Goal: Task Accomplishment & Management: Use online tool/utility

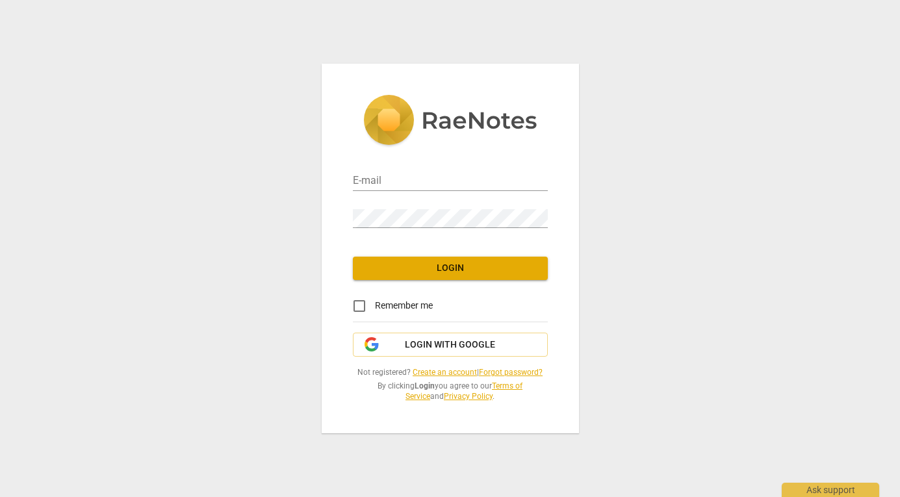
type input "[EMAIL_ADDRESS][DOMAIN_NAME]"
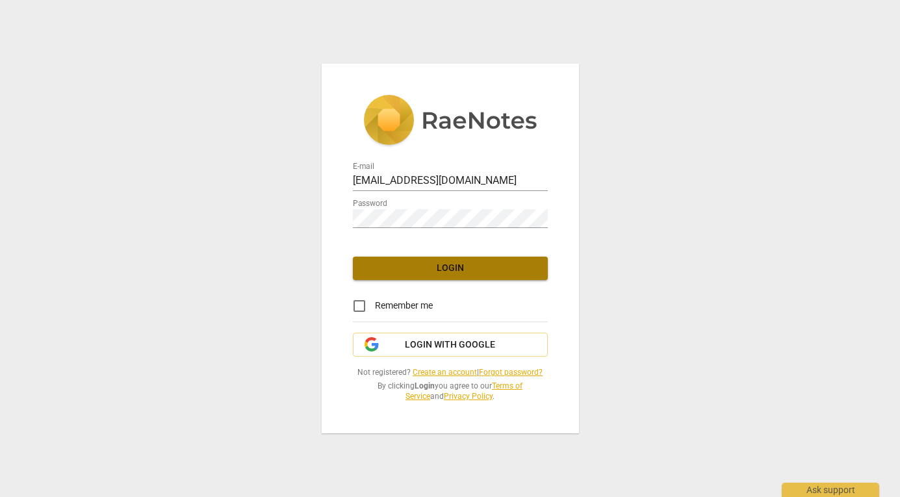
click at [455, 271] on span "Login" at bounding box center [450, 268] width 174 height 13
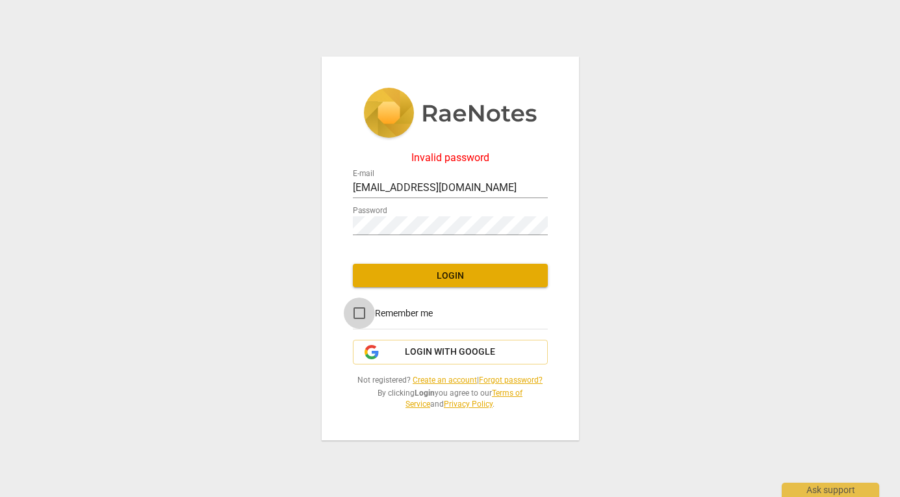
click at [359, 314] on input "Remember me" at bounding box center [359, 312] width 31 height 31
checkbox input "true"
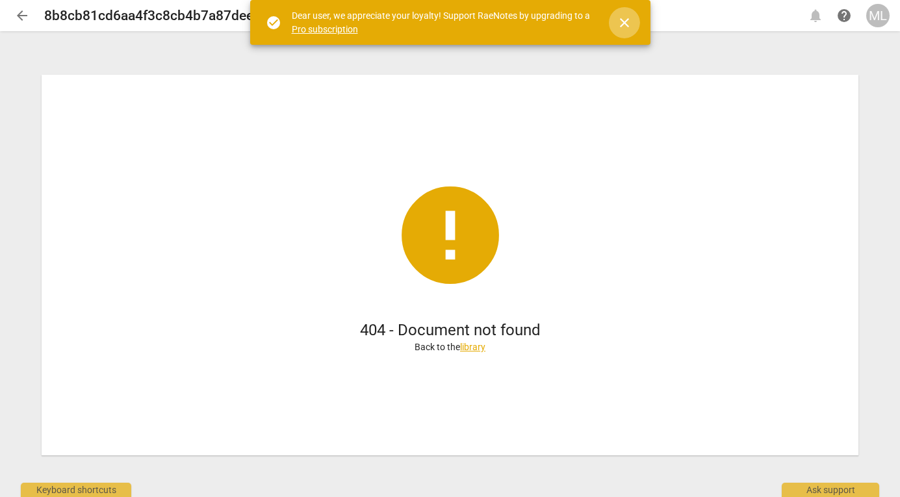
click at [624, 23] on span "close" at bounding box center [624, 23] width 16 height 16
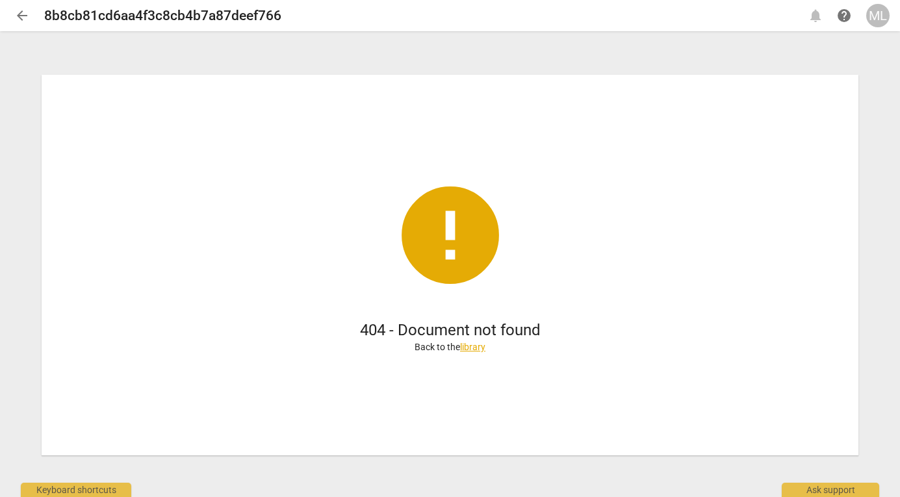
click at [473, 347] on link "library" at bounding box center [472, 347] width 25 height 10
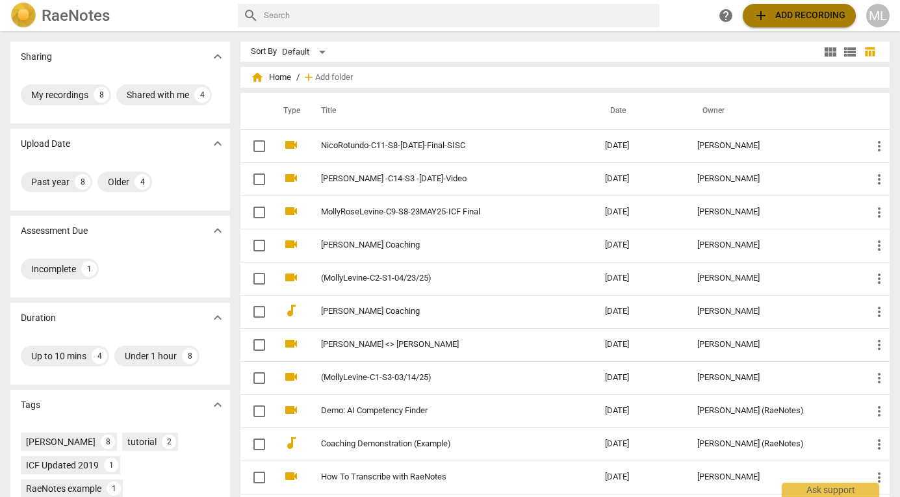
click at [783, 24] on button "add Add recording" at bounding box center [798, 15] width 113 height 23
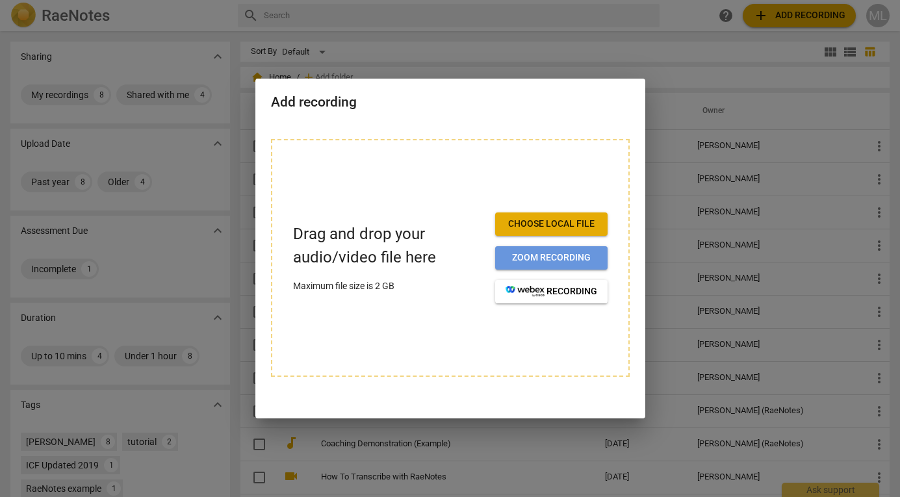
click at [561, 258] on span "Zoom recording" at bounding box center [551, 257] width 92 height 13
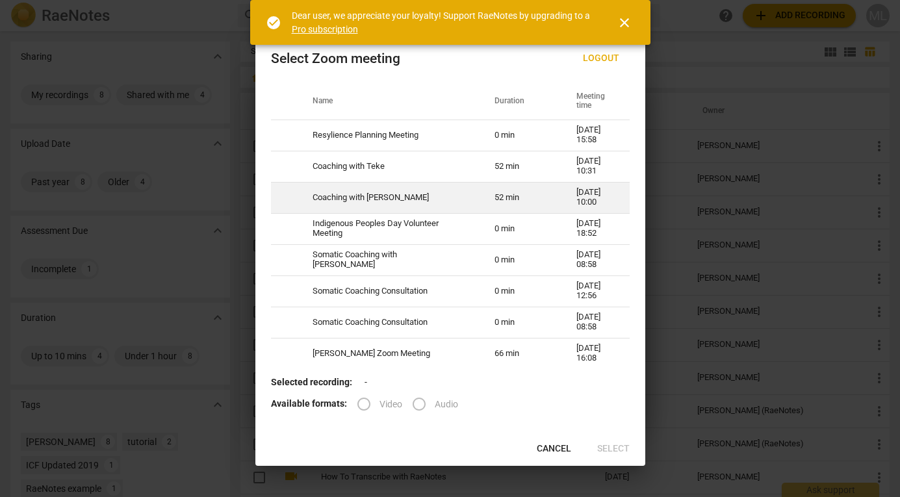
click at [561, 196] on td "10-09-2025 10:00" at bounding box center [595, 197] width 69 height 31
radio input "true"
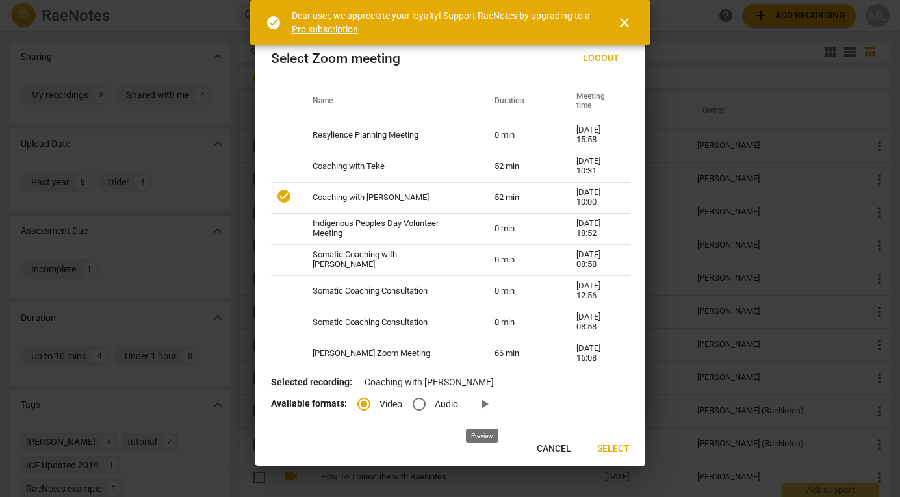
click at [480, 401] on span "play_arrow" at bounding box center [484, 404] width 16 height 16
click at [610, 449] on span "Select" at bounding box center [613, 448] width 32 height 13
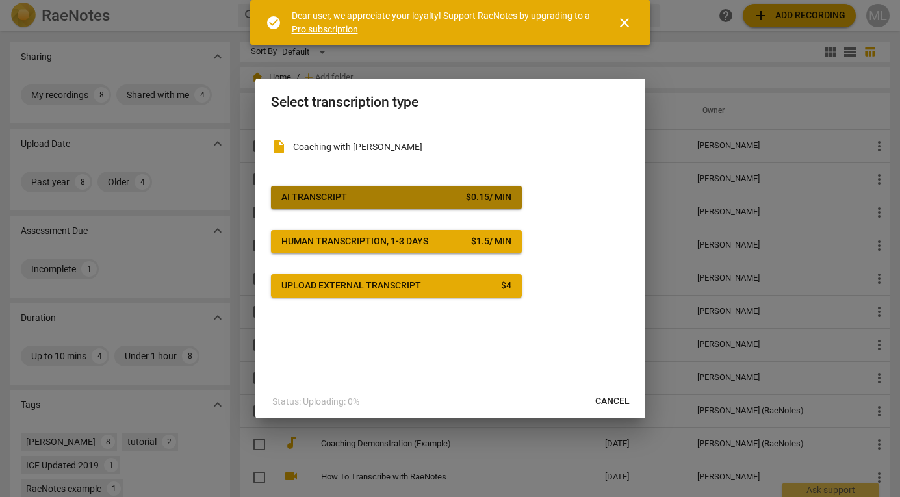
click at [454, 192] on span "AI Transcript $ 0.15 / min" at bounding box center [396, 197] width 230 height 13
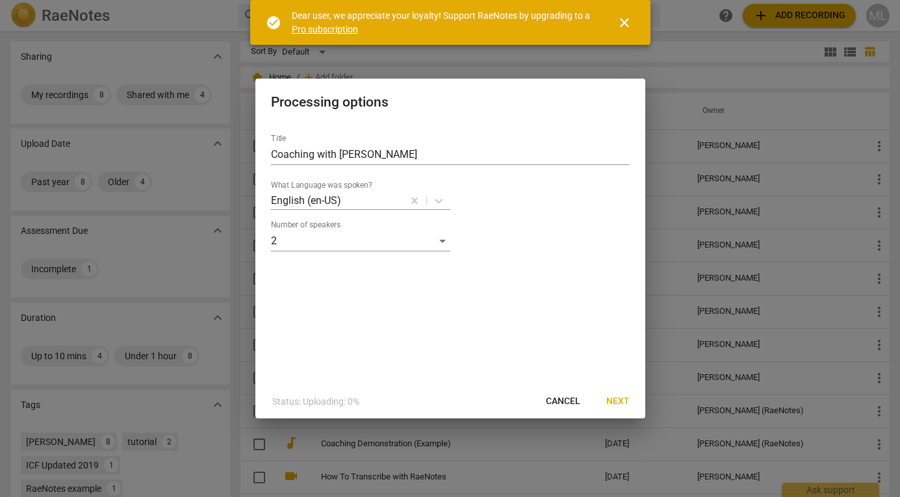
click at [616, 402] on span "Next" at bounding box center [617, 401] width 23 height 13
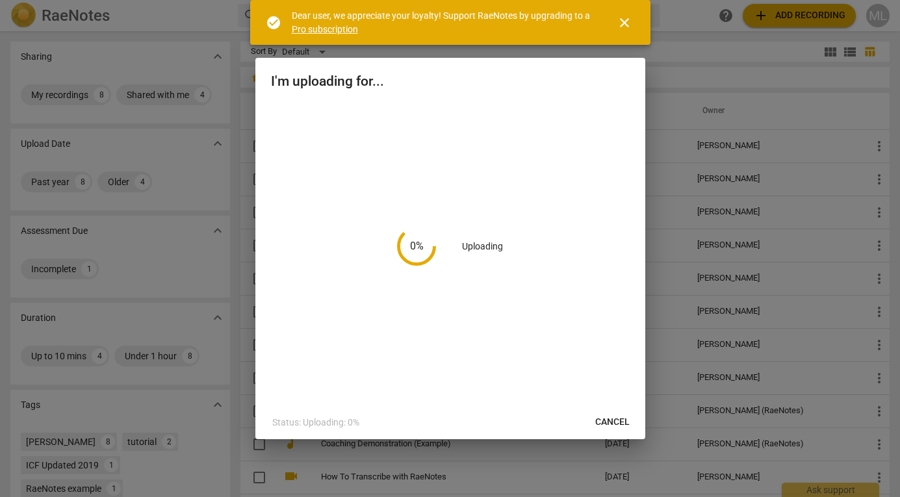
click at [628, 16] on span "close" at bounding box center [624, 23] width 16 height 16
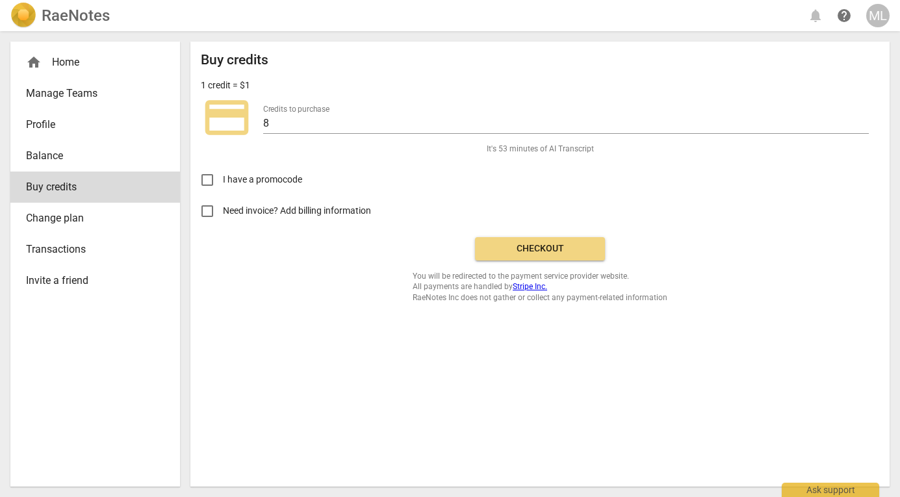
click at [542, 247] on span "Checkout" at bounding box center [539, 248] width 109 height 13
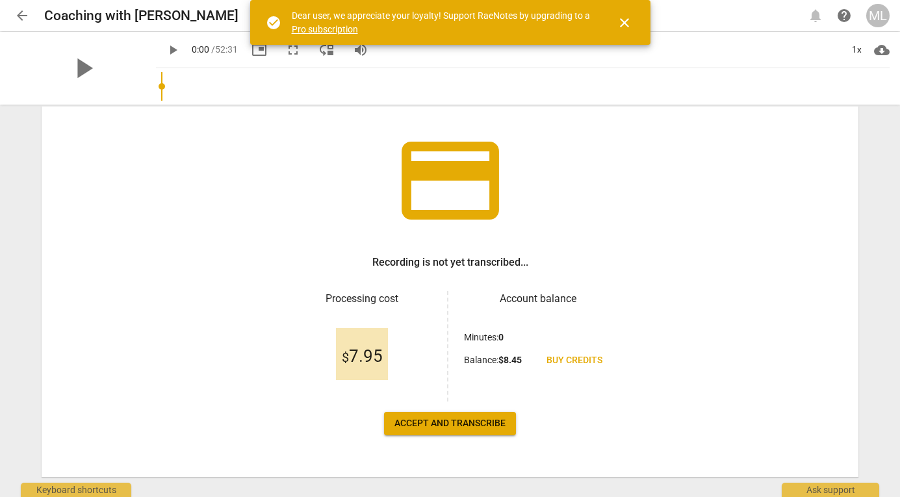
scroll to position [76, 0]
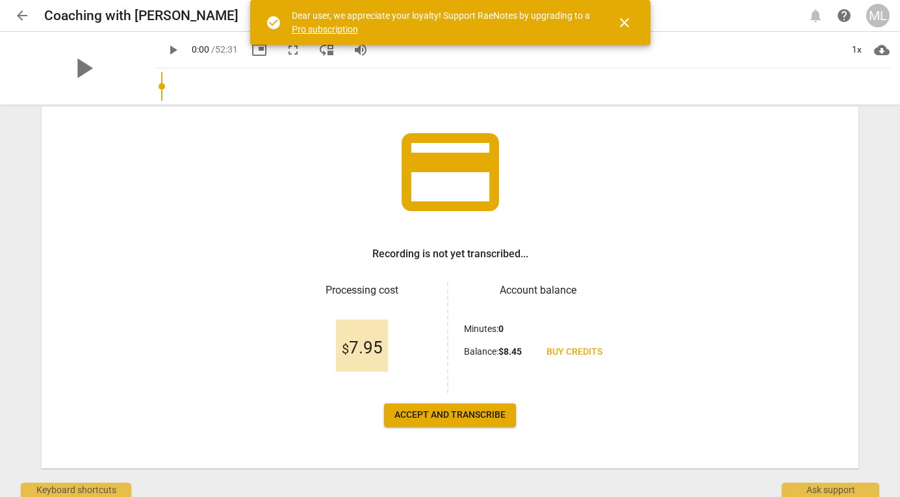
click at [436, 419] on span "Accept and transcribe" at bounding box center [449, 415] width 111 height 13
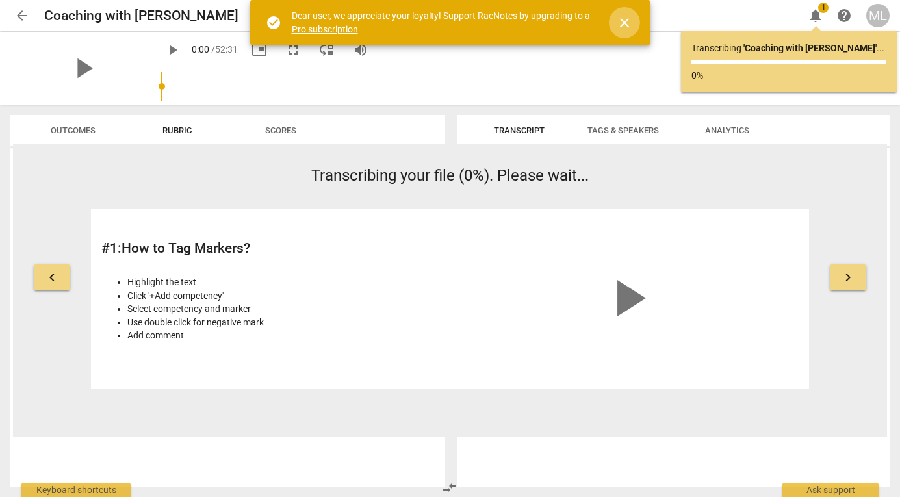
click at [625, 20] on span "close" at bounding box center [624, 23] width 16 height 16
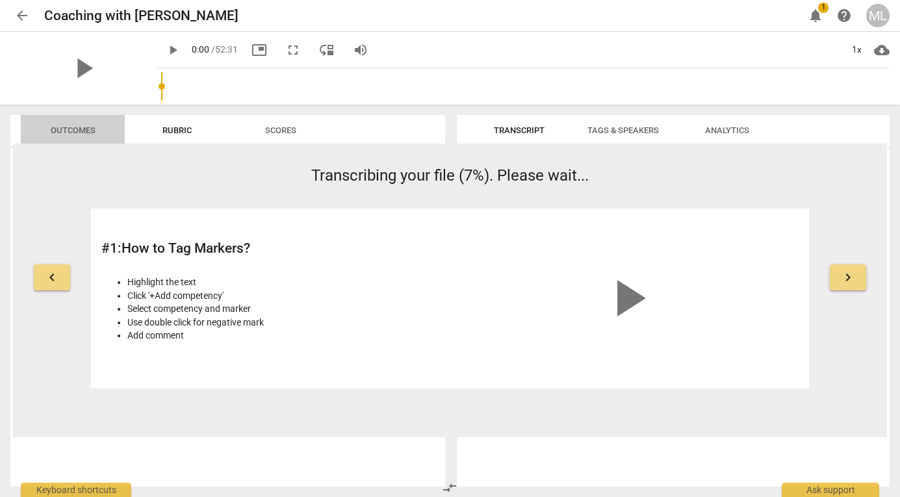
click at [77, 128] on span "Outcomes" at bounding box center [73, 130] width 45 height 10
click at [21, 19] on span "arrow_back" at bounding box center [22, 16] width 16 height 16
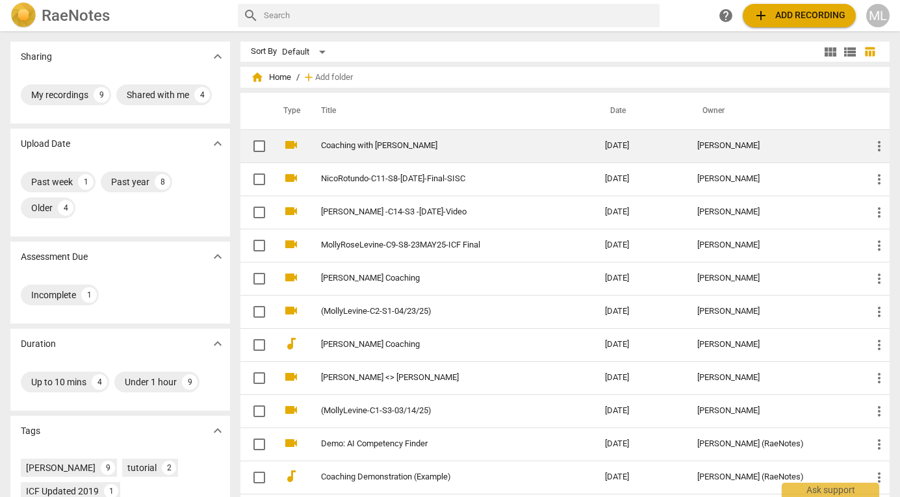
click at [464, 145] on link "Coaching with Lorena" at bounding box center [439, 146] width 236 height 10
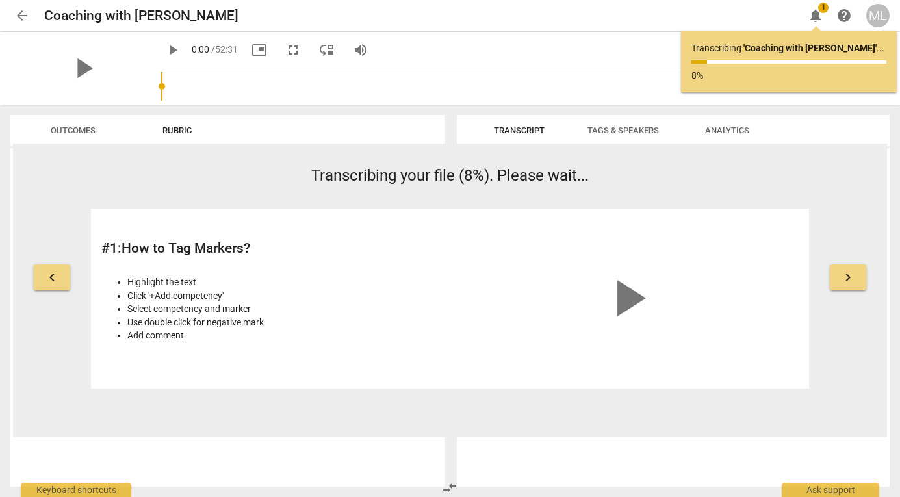
click at [181, 130] on span "Rubric" at bounding box center [176, 130] width 29 height 10
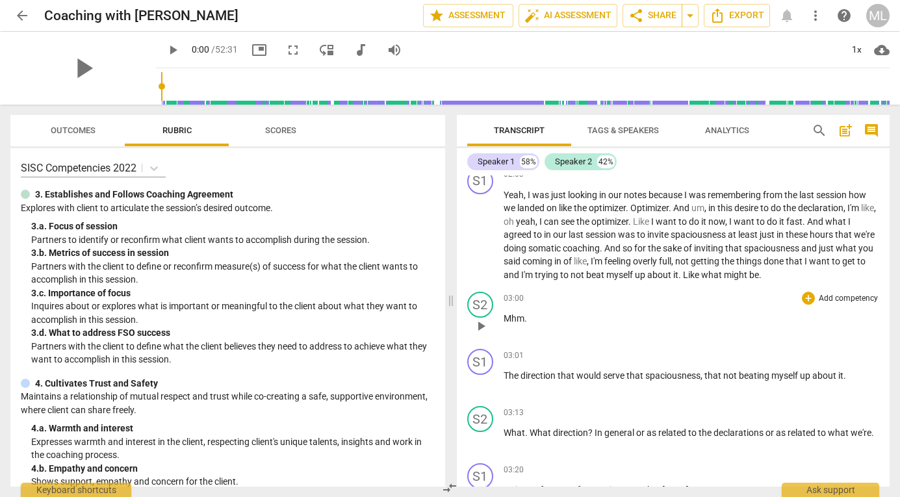
scroll to position [461, 0]
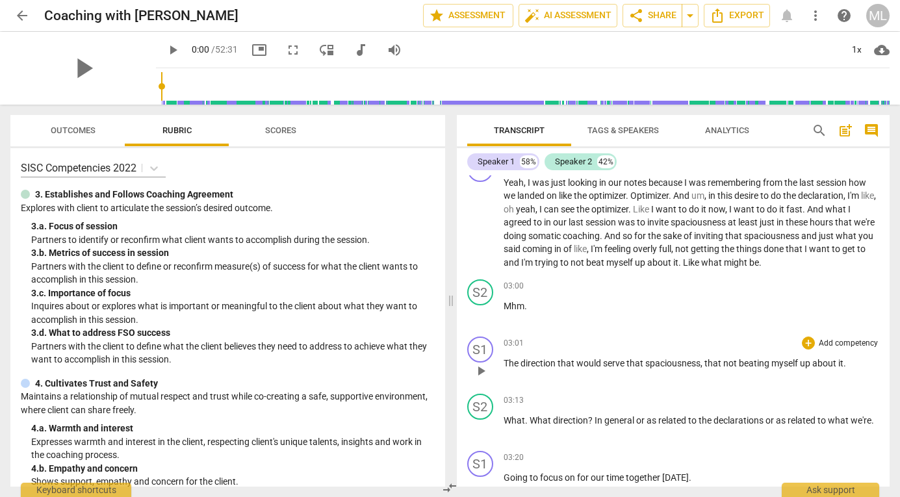
click at [587, 368] on span "would" at bounding box center [589, 363] width 27 height 10
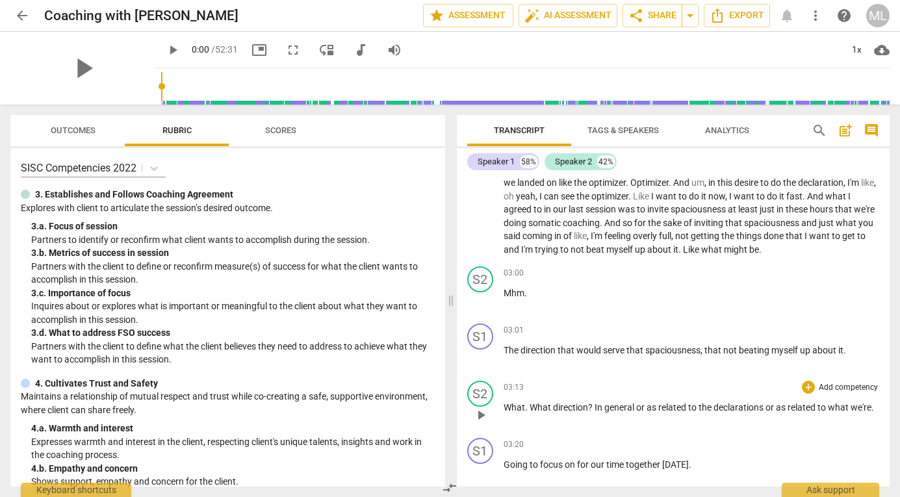
scroll to position [473, 0]
click at [506, 160] on div "Speaker 1" at bounding box center [495, 161] width 37 height 13
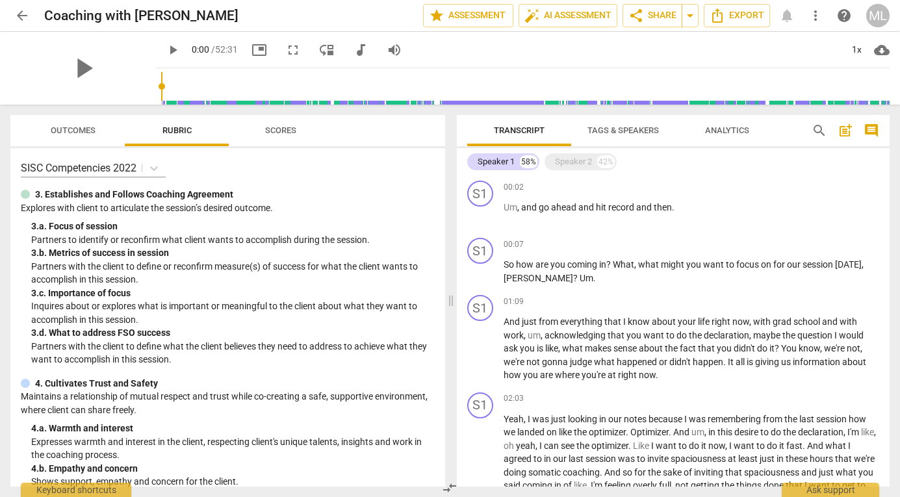
scroll to position [1, 0]
click at [585, 162] on div "Speaker 2" at bounding box center [573, 161] width 37 height 13
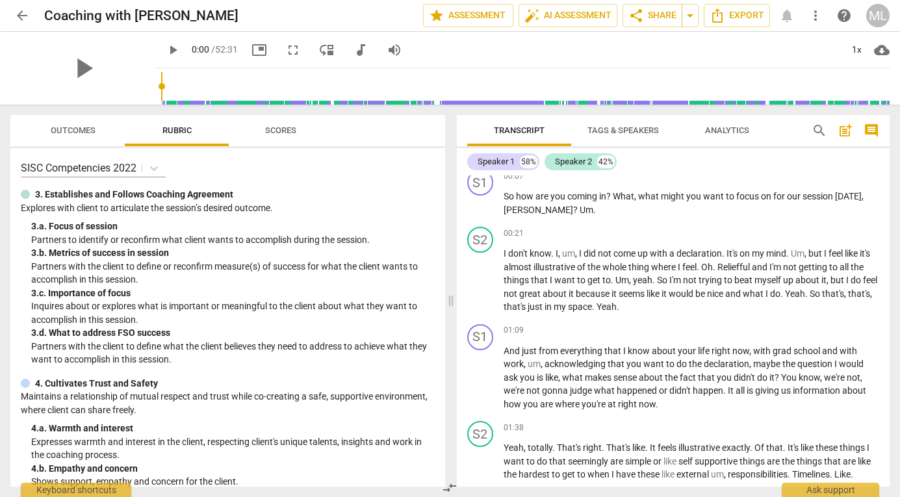
scroll to position [0, 0]
